Goal: Task Accomplishment & Management: Manage account settings

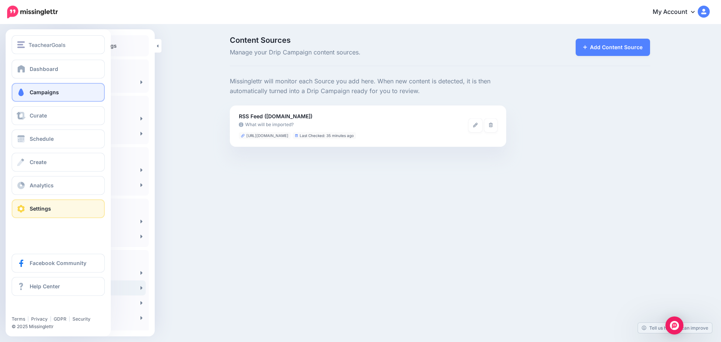
click at [41, 92] on span "Campaigns" at bounding box center [44, 92] width 29 height 6
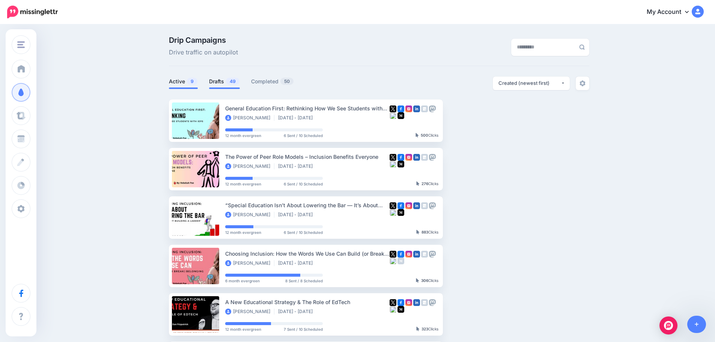
click at [221, 80] on link "Drafts 49" at bounding box center [224, 81] width 31 height 9
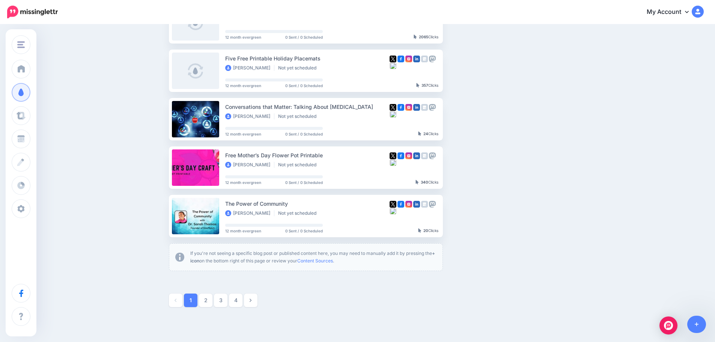
scroll to position [381, 0]
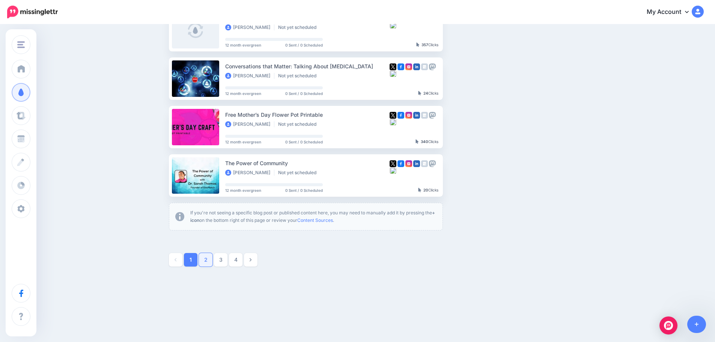
click at [212, 259] on link "2" at bounding box center [206, 260] width 14 height 14
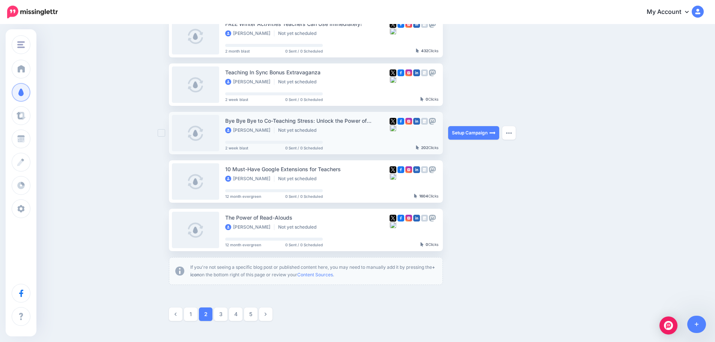
scroll to position [327, 0]
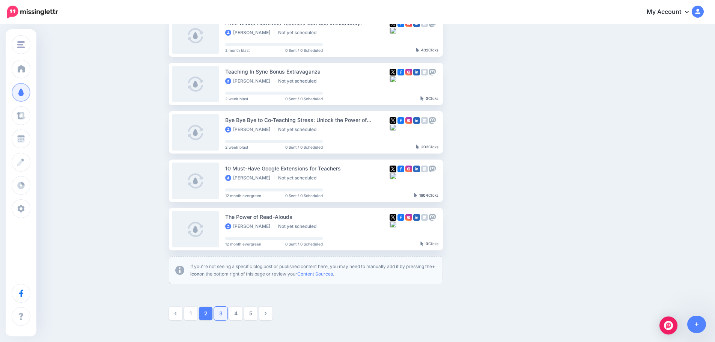
click at [225, 313] on link "3" at bounding box center [221, 314] width 14 height 14
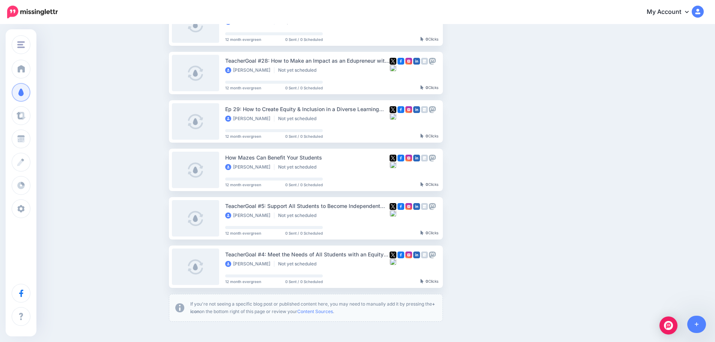
scroll to position [381, 0]
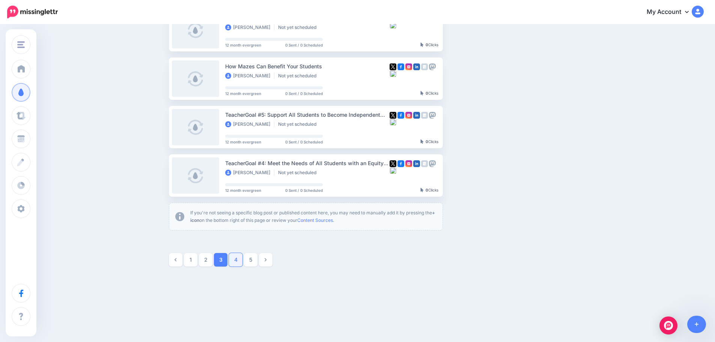
click at [235, 260] on link "4" at bounding box center [236, 260] width 14 height 14
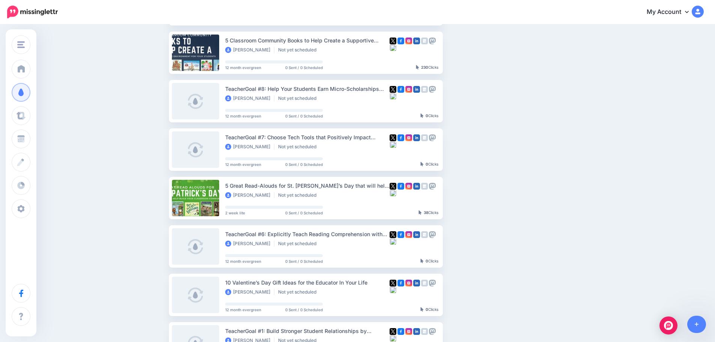
scroll to position [215, 0]
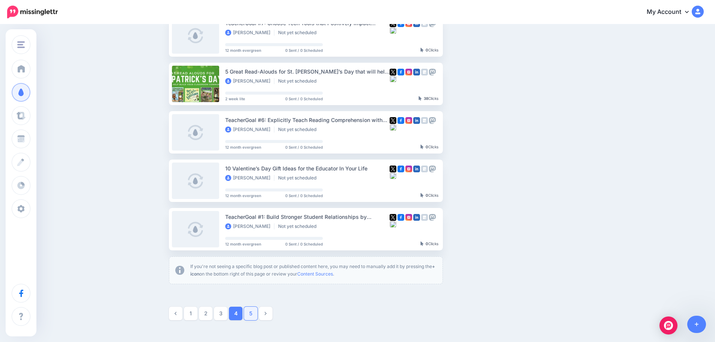
click at [257, 311] on link "5" at bounding box center [251, 314] width 14 height 14
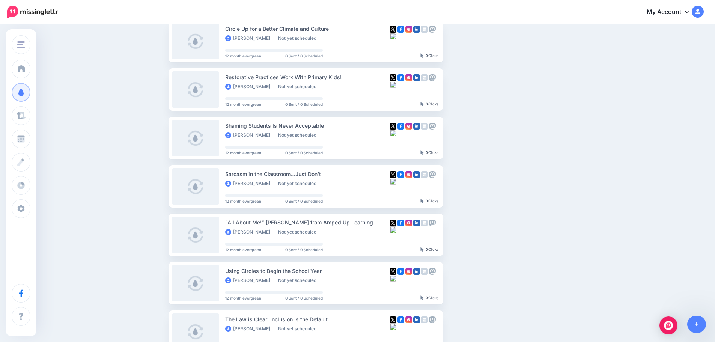
scroll to position [0, 0]
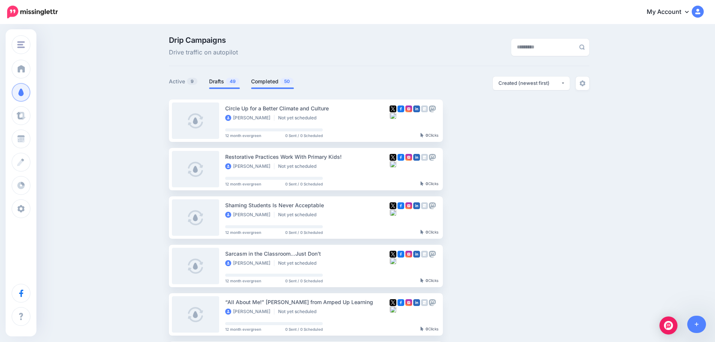
click at [262, 84] on link "Completed 50" at bounding box center [272, 81] width 43 height 9
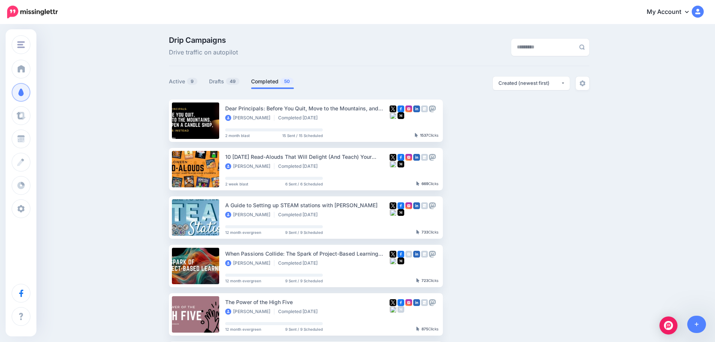
click at [517, 172] on ul "Dear Principals: Before You Quit, Move to the Mountains, and Open a Candle Shop…" at bounding box center [379, 338] width 420 height 478
click at [510, 168] on img "button" at bounding box center [507, 169] width 6 height 2
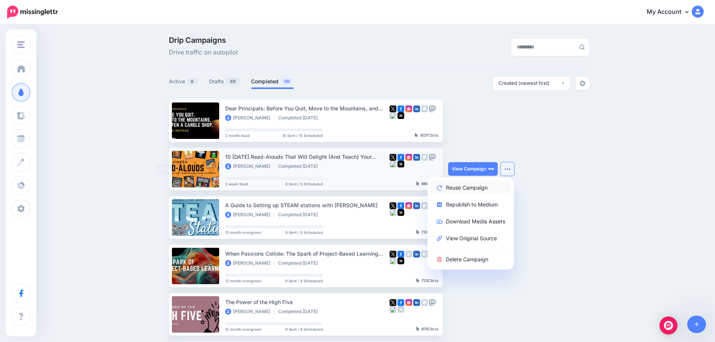
click at [500, 185] on link "Reuse Campaign" at bounding box center [471, 187] width 80 height 15
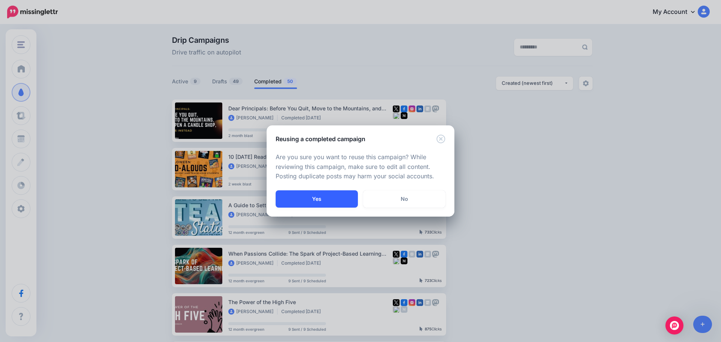
click at [342, 200] on button "Yes" at bounding box center [317, 198] width 82 height 17
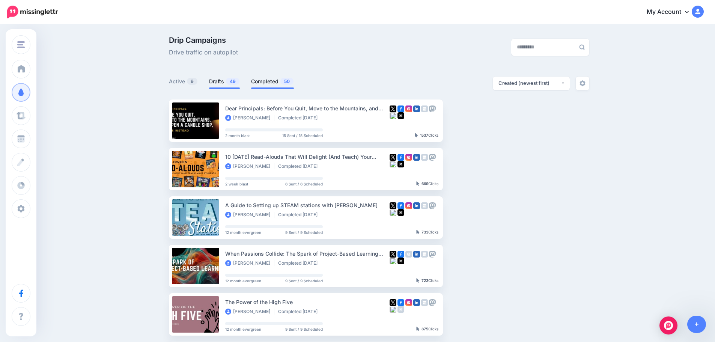
click at [225, 80] on link "Drafts 49" at bounding box center [224, 81] width 31 height 9
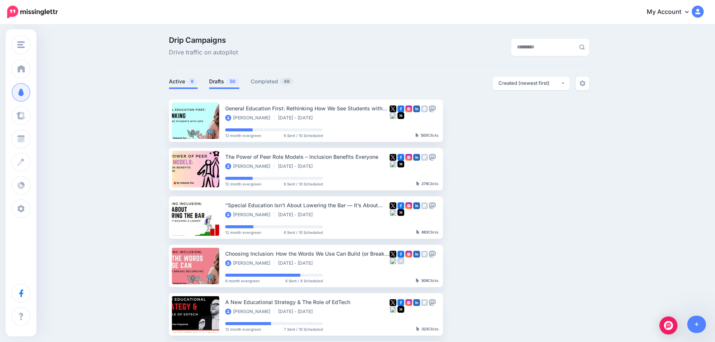
click at [227, 79] on link "Drafts 50" at bounding box center [224, 81] width 30 height 9
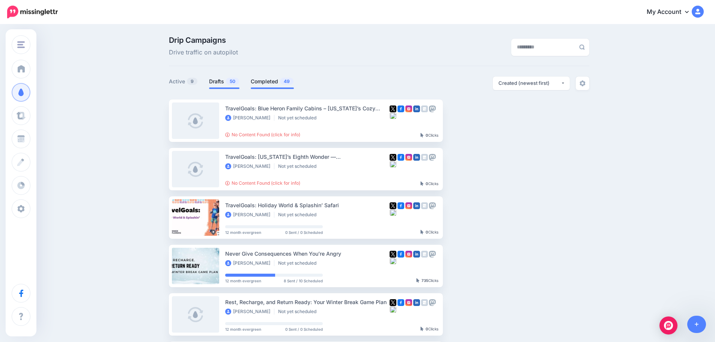
click at [256, 84] on link "Completed 49" at bounding box center [272, 81] width 43 height 9
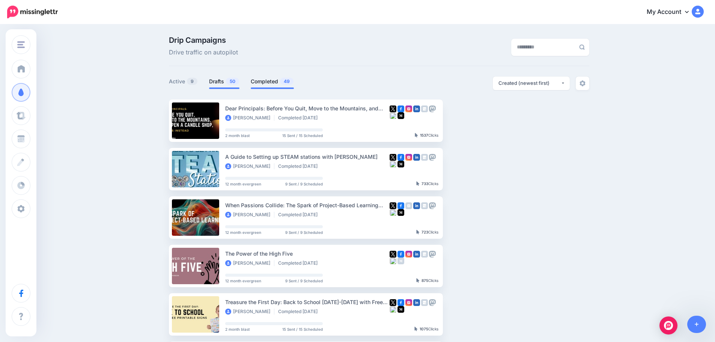
click at [220, 84] on link "Drafts 50" at bounding box center [224, 81] width 30 height 9
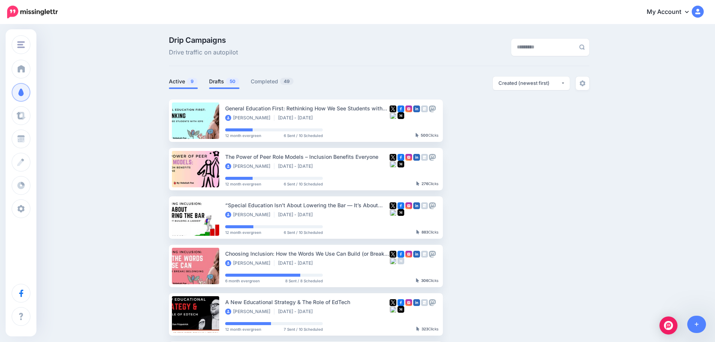
click at [223, 81] on link "Drafts 50" at bounding box center [224, 81] width 30 height 9
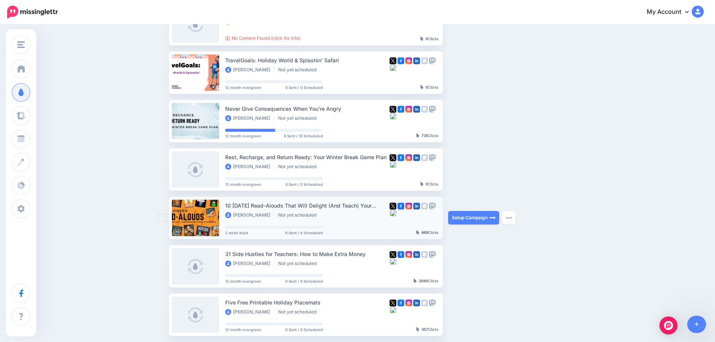
scroll to position [188, 0]
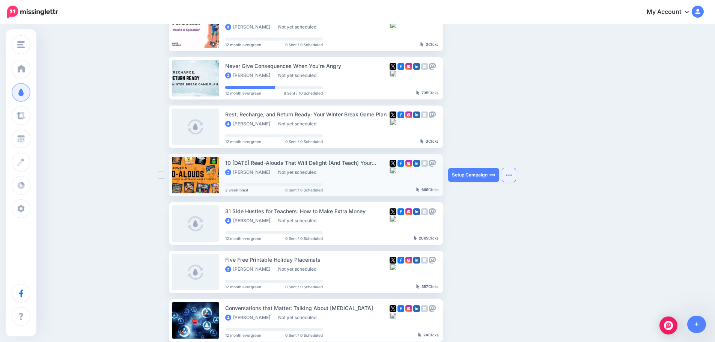
click at [516, 171] on button "button" at bounding box center [509, 175] width 14 height 14
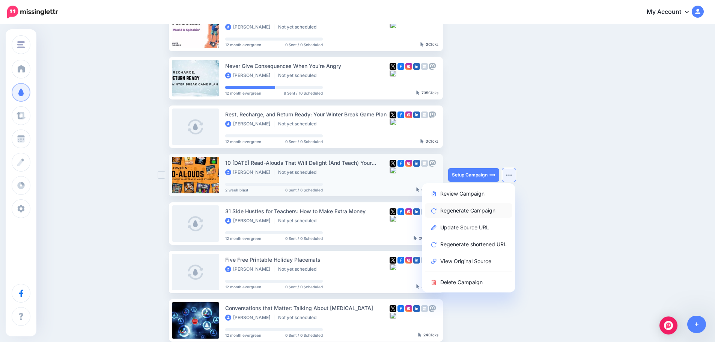
click at [477, 212] on link "Regenerate Campaign" at bounding box center [468, 210] width 87 height 15
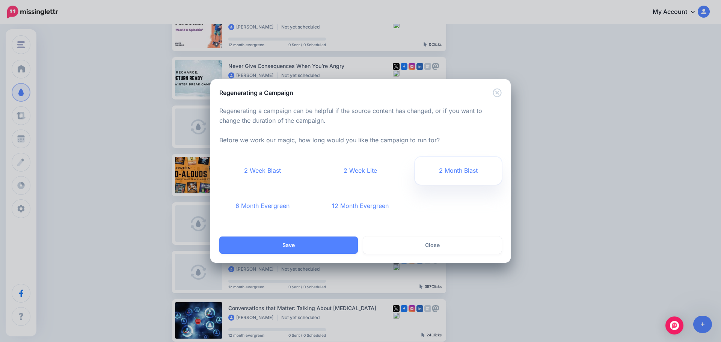
click at [450, 174] on link "2 Month Blast" at bounding box center [458, 171] width 87 height 28
click at [309, 243] on button "Save" at bounding box center [288, 244] width 139 height 17
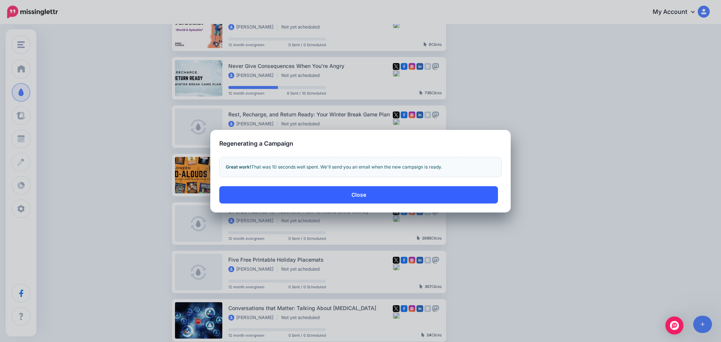
click at [314, 195] on button "Close" at bounding box center [358, 194] width 279 height 17
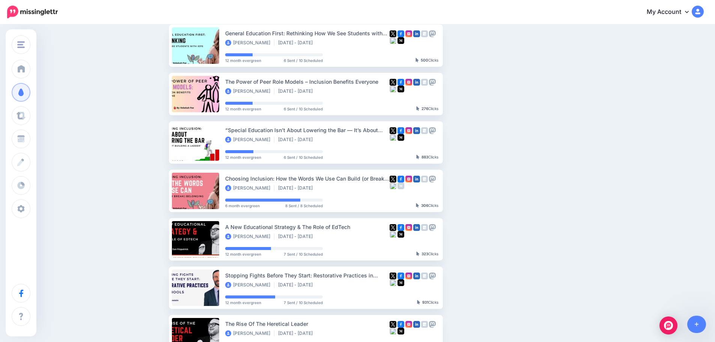
scroll to position [38, 0]
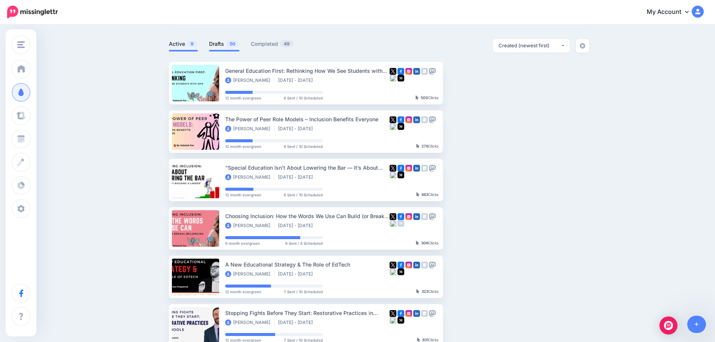
click at [221, 47] on link "Drafts 50" at bounding box center [224, 43] width 30 height 9
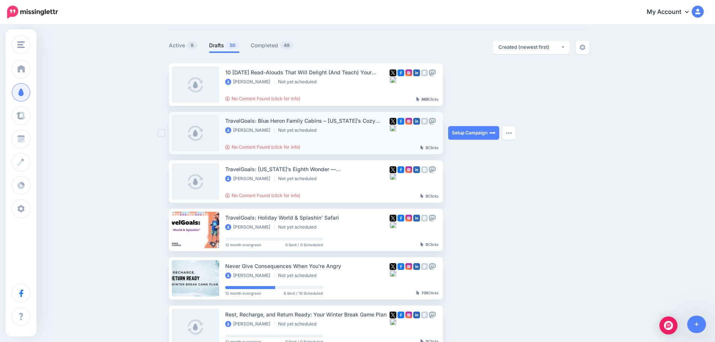
scroll to position [0, 0]
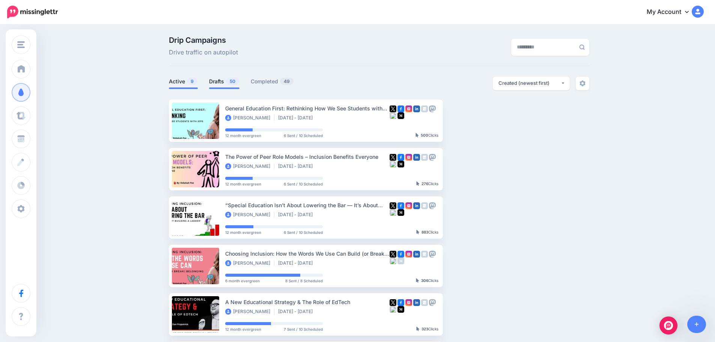
click at [219, 83] on link "Drafts 50" at bounding box center [224, 81] width 30 height 9
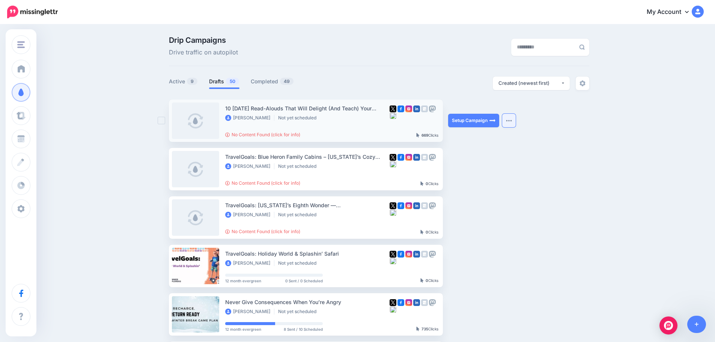
click at [512, 122] on img "button" at bounding box center [509, 120] width 6 height 2
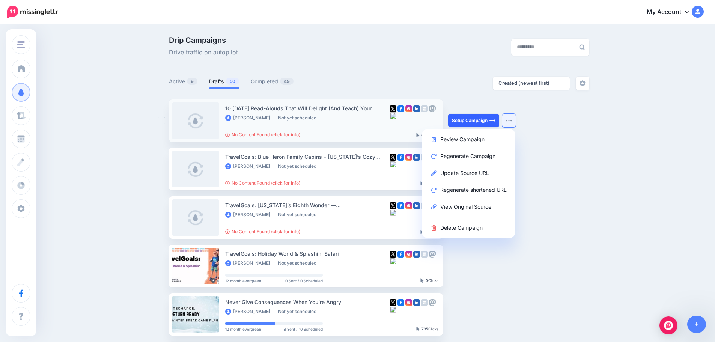
click at [483, 120] on link "Setup Campaign" at bounding box center [473, 121] width 51 height 14
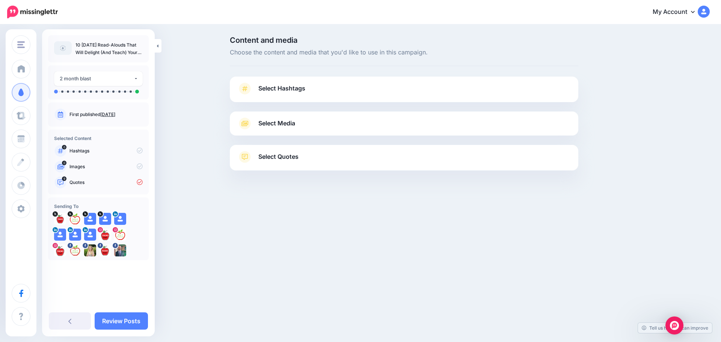
click at [278, 89] on span "Select Hashtags" at bounding box center [281, 88] width 47 height 10
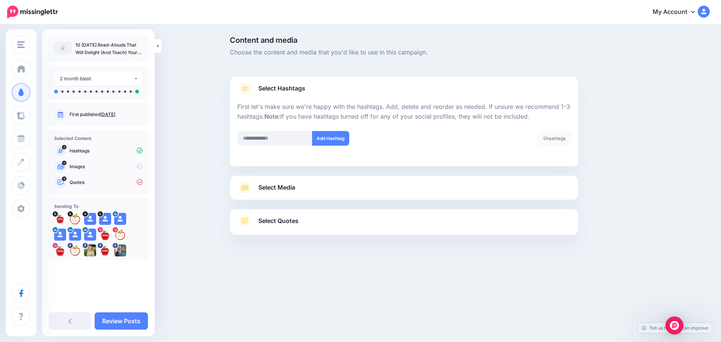
click at [282, 190] on span "Select Media" at bounding box center [276, 187] width 37 height 10
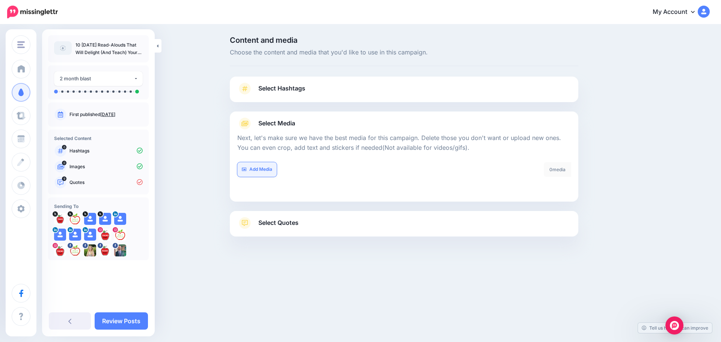
click at [267, 169] on link "Add Media" at bounding box center [256, 169] width 39 height 15
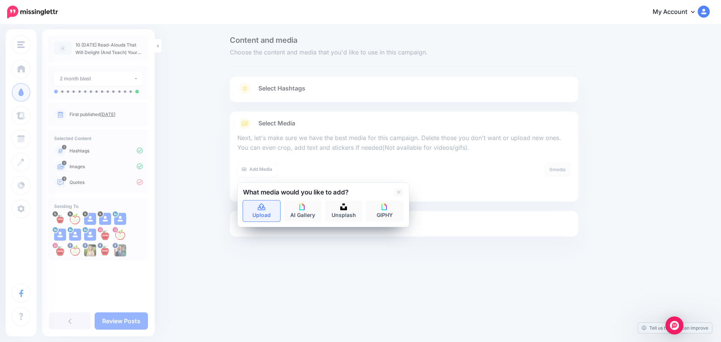
click at [260, 214] on link "Upload" at bounding box center [262, 210] width 38 height 21
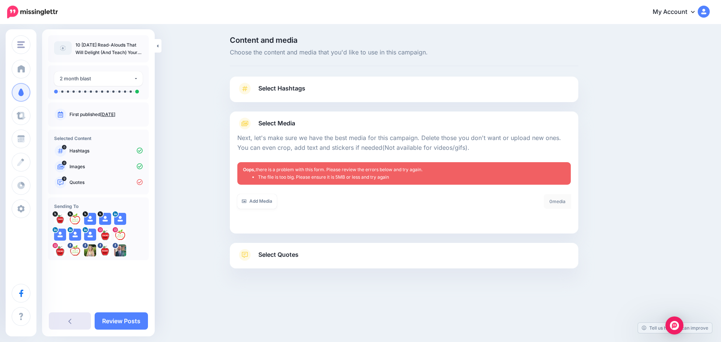
click at [72, 322] on link at bounding box center [70, 320] width 42 height 17
